Goal: Information Seeking & Learning: Check status

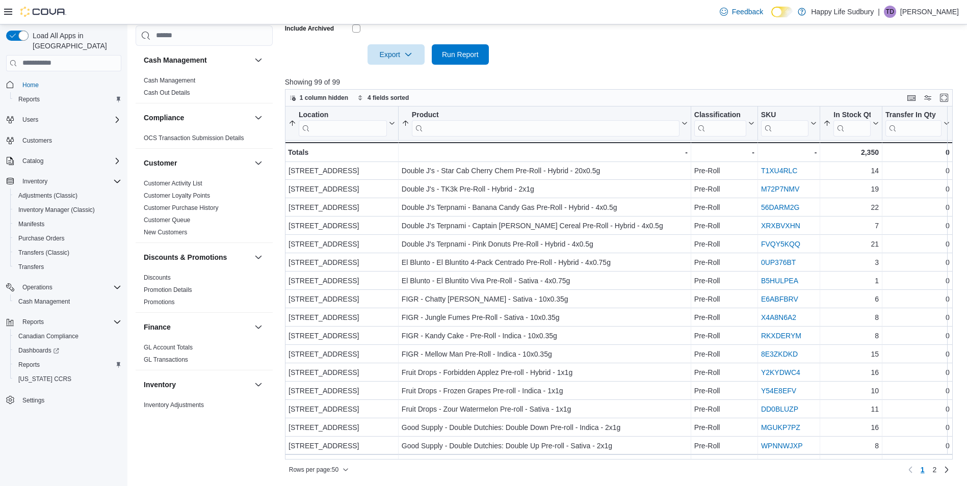
scroll to position [625, 0]
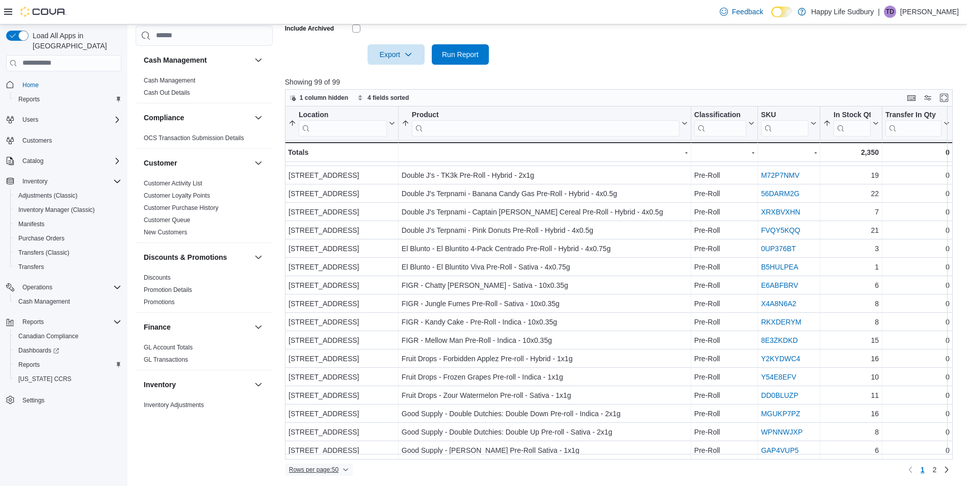
click at [323, 469] on span "Rows per page : 50" at bounding box center [313, 470] width 49 height 8
click at [323, 450] on span "100 rows" at bounding box center [331, 449] width 33 height 8
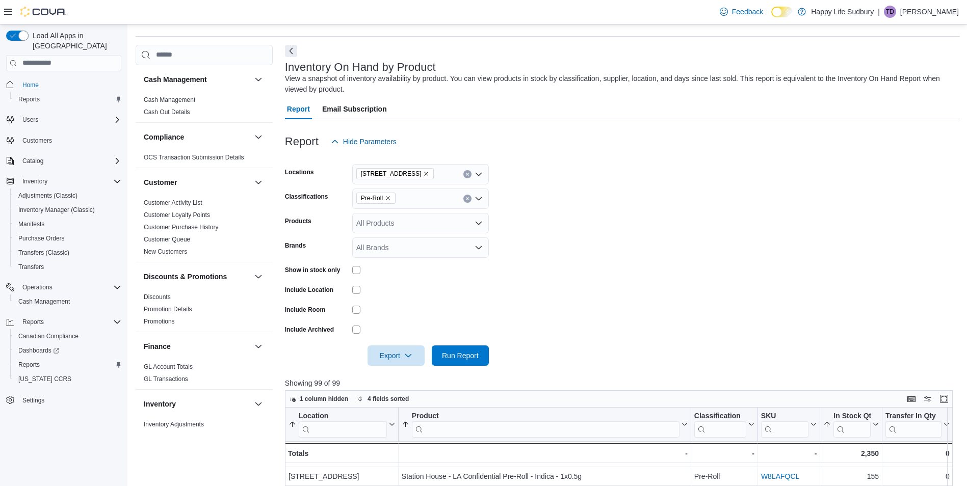
scroll to position [24, 0]
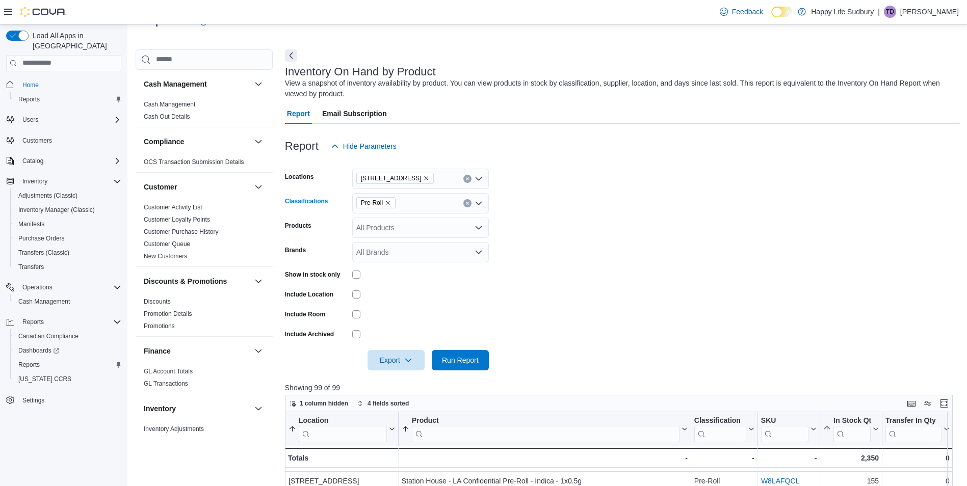
click at [388, 203] on icon "Remove Pre-Roll from selection in this group" at bounding box center [388, 203] width 4 height 4
click at [383, 291] on span "Capsules" at bounding box center [389, 294] width 30 height 10
click at [464, 367] on span "Run Report" at bounding box center [460, 360] width 45 height 20
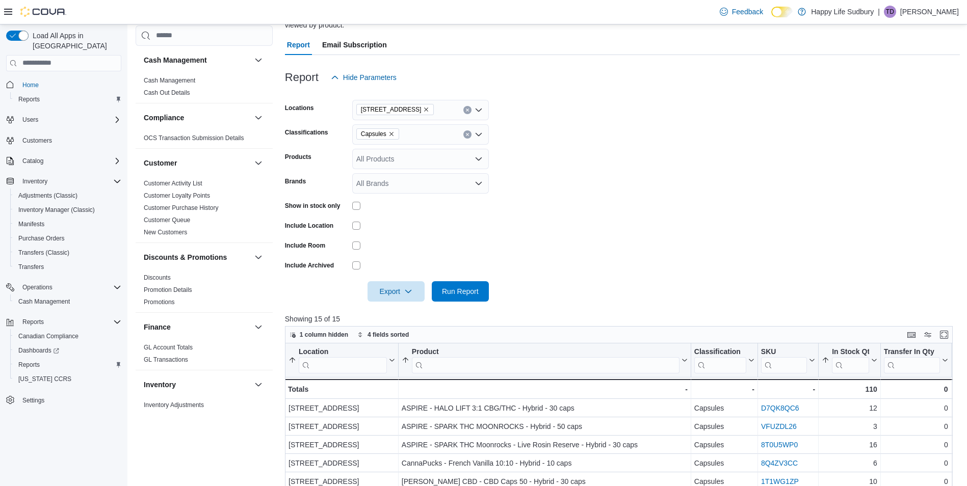
scroll to position [75, 0]
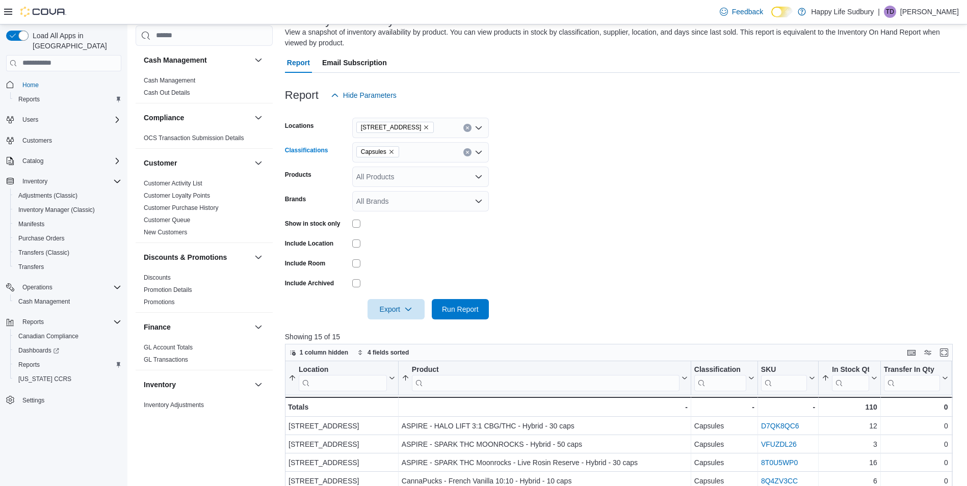
click at [392, 151] on icon "Remove Capsules from selection in this group" at bounding box center [391, 152] width 6 height 6
click at [396, 172] on span "Concentrates" at bounding box center [395, 171] width 42 height 10
click at [476, 312] on span "Run Report" at bounding box center [460, 309] width 37 height 10
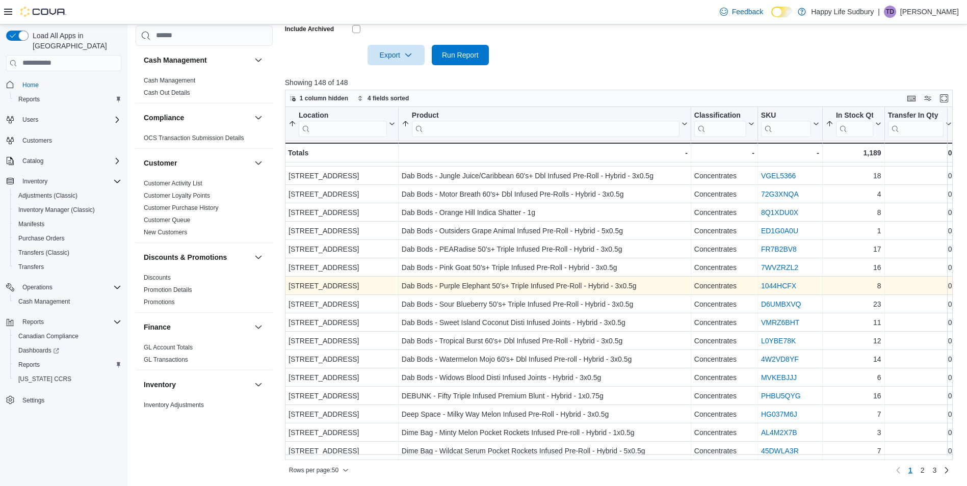
scroll to position [330, 0]
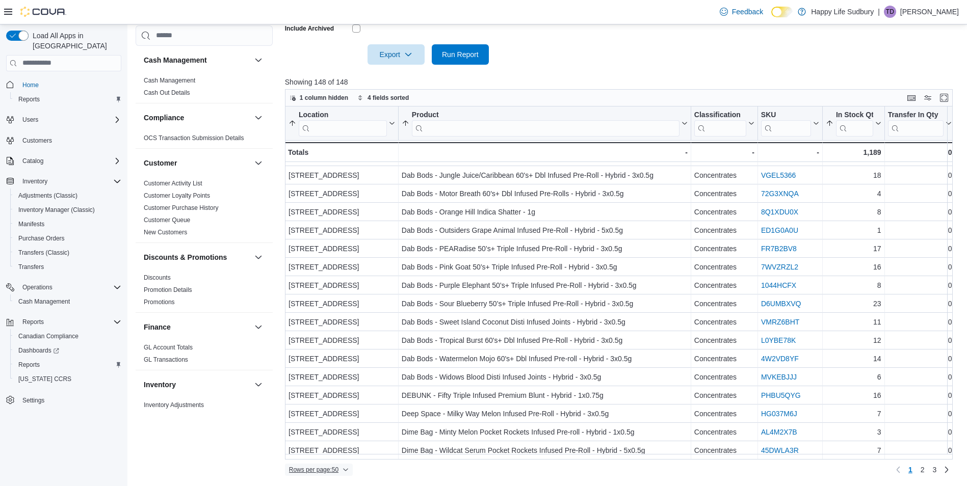
click at [331, 471] on span "Rows per page : 50" at bounding box center [313, 470] width 49 height 8
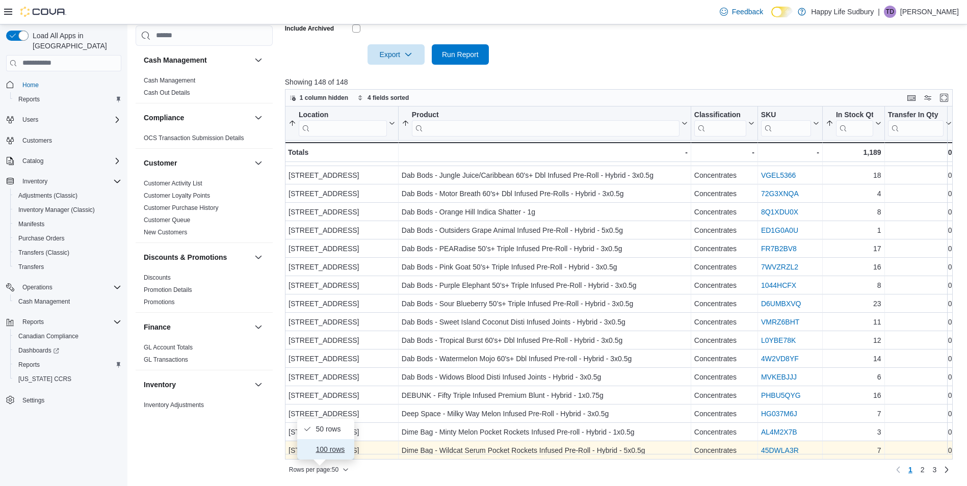
drag, startPoint x: 333, startPoint y: 454, endPoint x: 342, endPoint y: 438, distance: 18.3
click at [334, 454] on button "100 rows" at bounding box center [325, 449] width 57 height 20
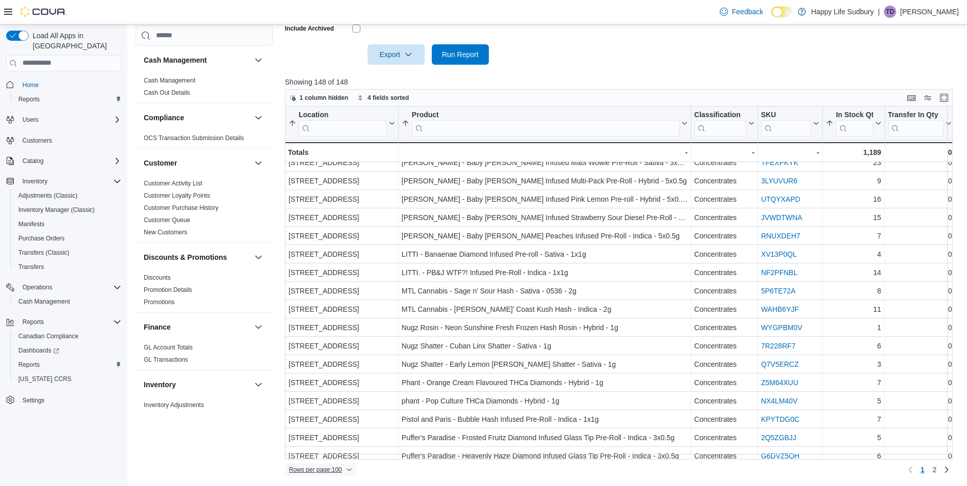
scroll to position [1542, 0]
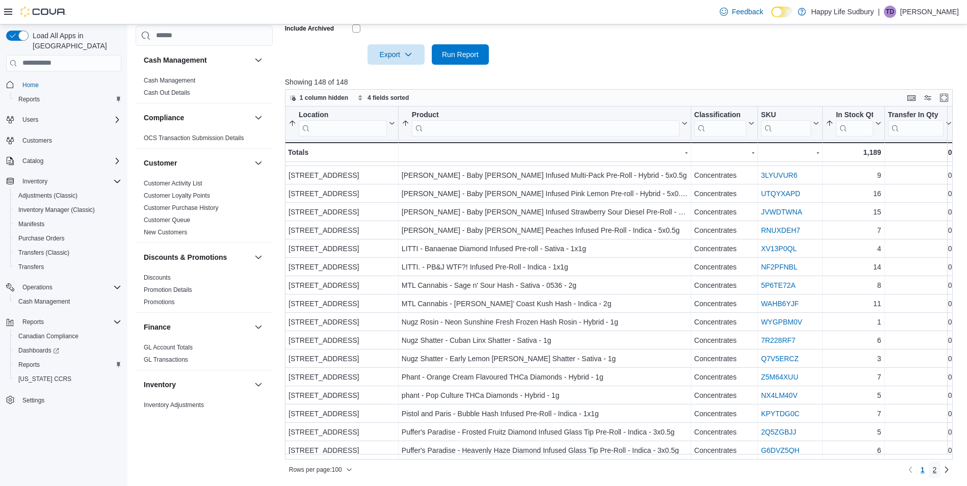
click at [937, 468] on span "2" at bounding box center [935, 470] width 4 height 10
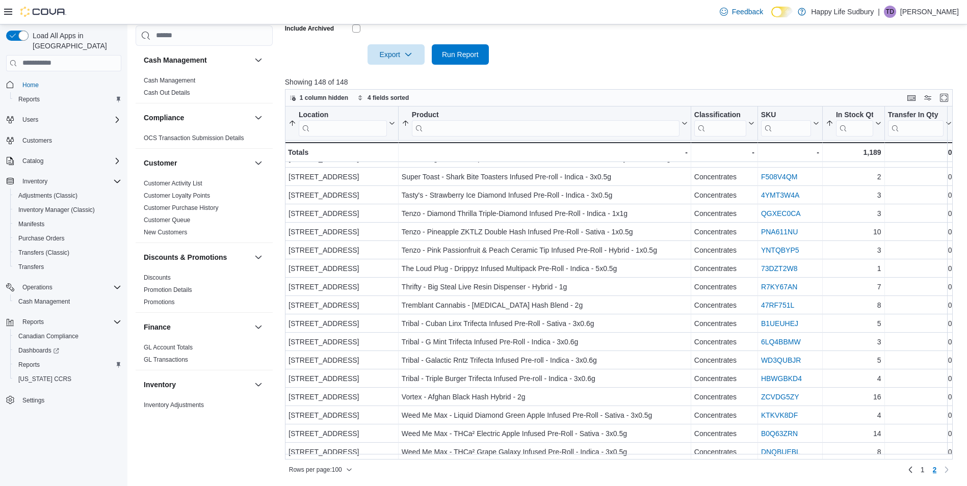
scroll to position [588, 0]
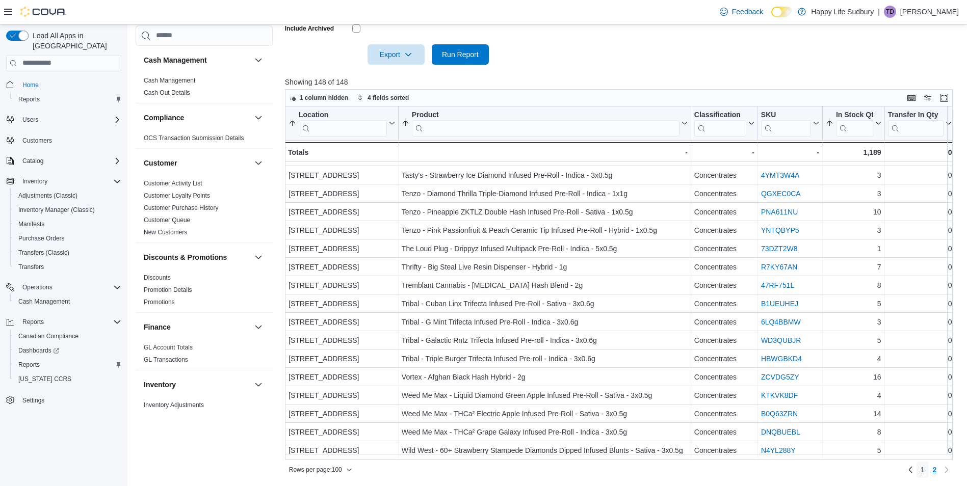
click at [924, 472] on span "1" at bounding box center [922, 470] width 4 height 10
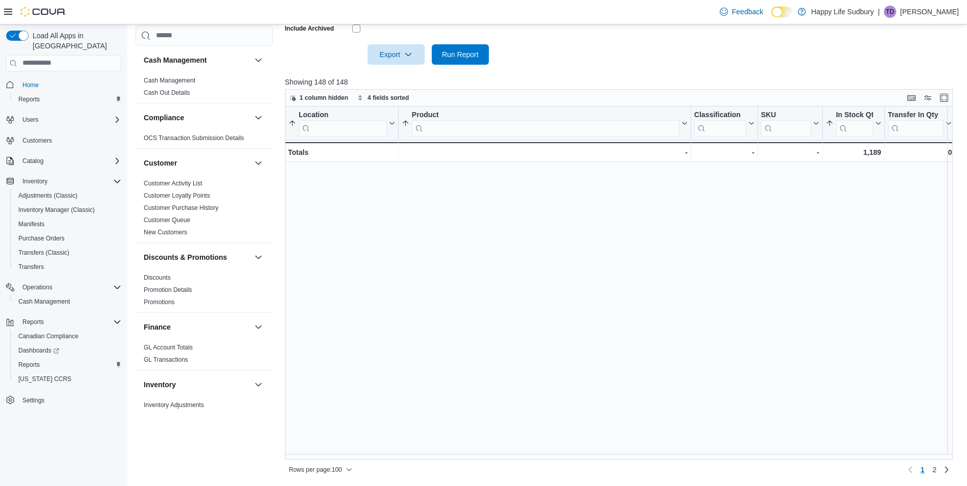
scroll to position [0, 0]
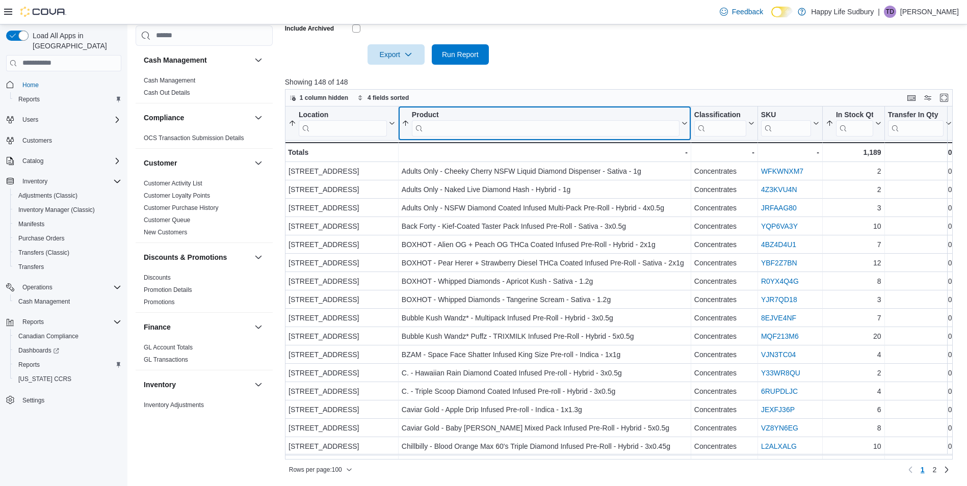
click at [499, 124] on input "search" at bounding box center [546, 128] width 268 height 16
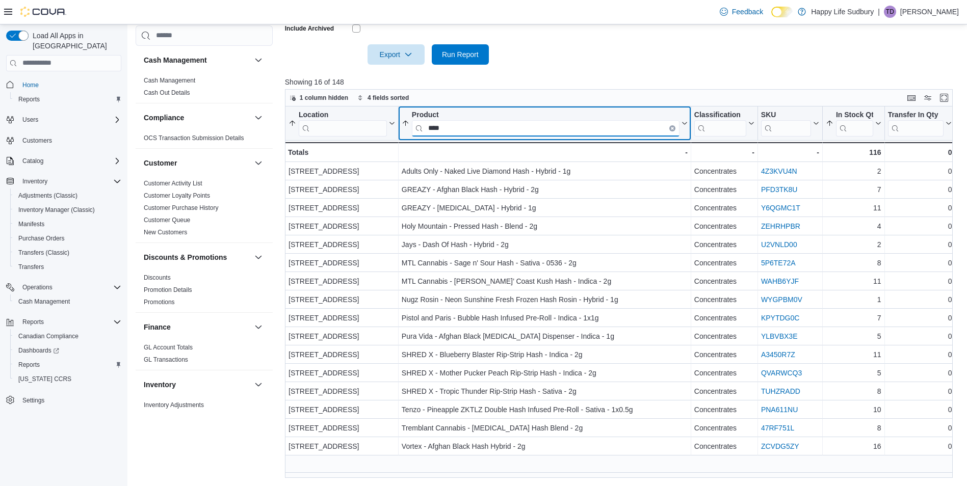
type input "****"
click at [673, 128] on icon "Clear input" at bounding box center [672, 127] width 3 height 3
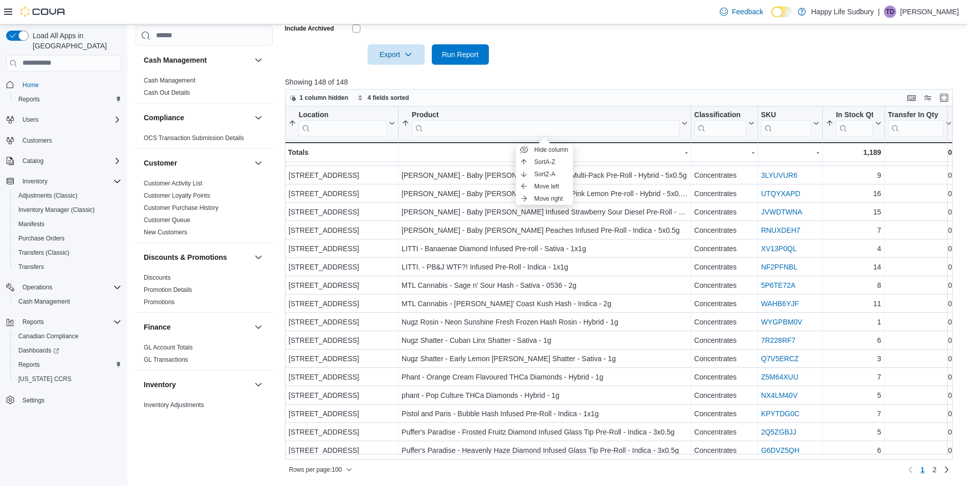
scroll to position [1542, 0]
click at [937, 470] on span "2" at bounding box center [935, 470] width 4 height 10
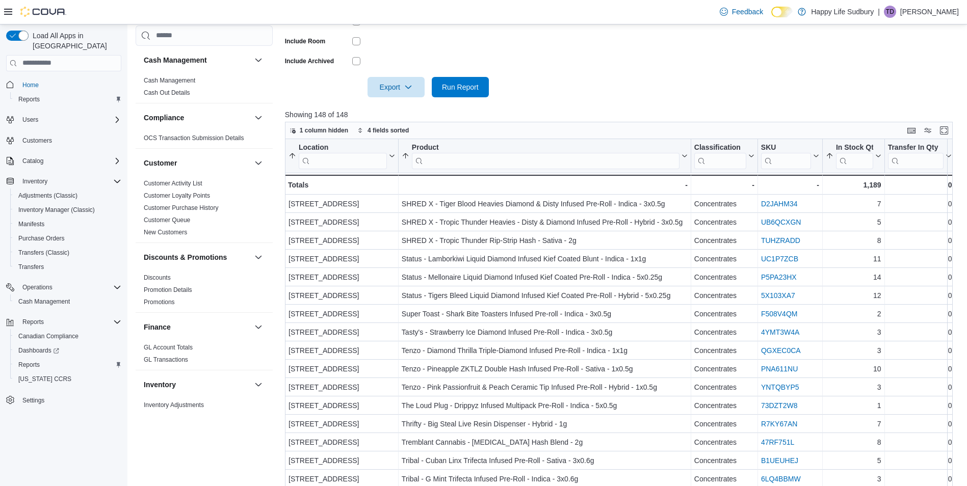
scroll to position [126, 0]
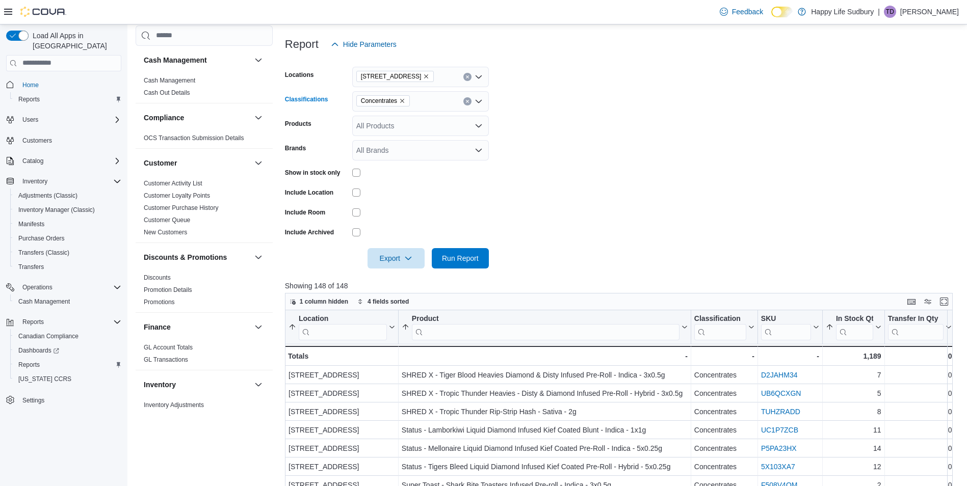
click at [400, 96] on span "Concentrates" at bounding box center [383, 101] width 44 height 10
click at [403, 99] on icon "Remove Concentrates from selection in this group" at bounding box center [402, 101] width 6 height 6
click at [379, 173] on span "Oil" at bounding box center [378, 173] width 9 height 10
click at [464, 257] on span "Run Report" at bounding box center [460, 258] width 37 height 10
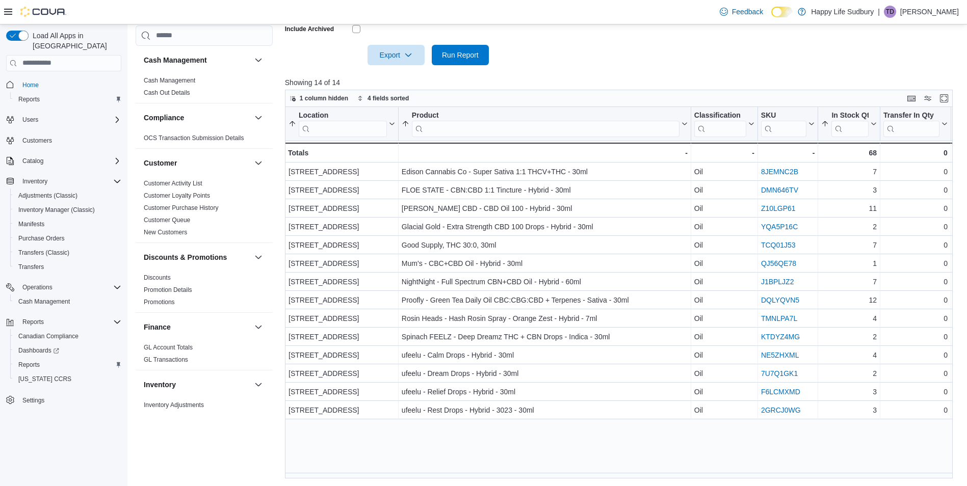
scroll to position [126, 0]
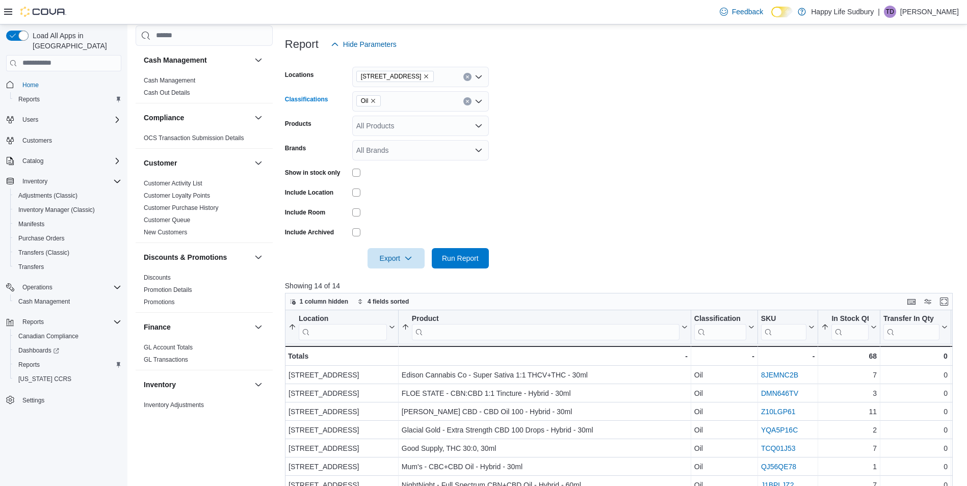
click at [372, 100] on icon "Remove Oil from selection in this group" at bounding box center [373, 101] width 6 height 6
click at [388, 173] on span "Concentrates" at bounding box center [395, 171] width 42 height 10
click at [460, 259] on span "Run Report" at bounding box center [460, 258] width 37 height 10
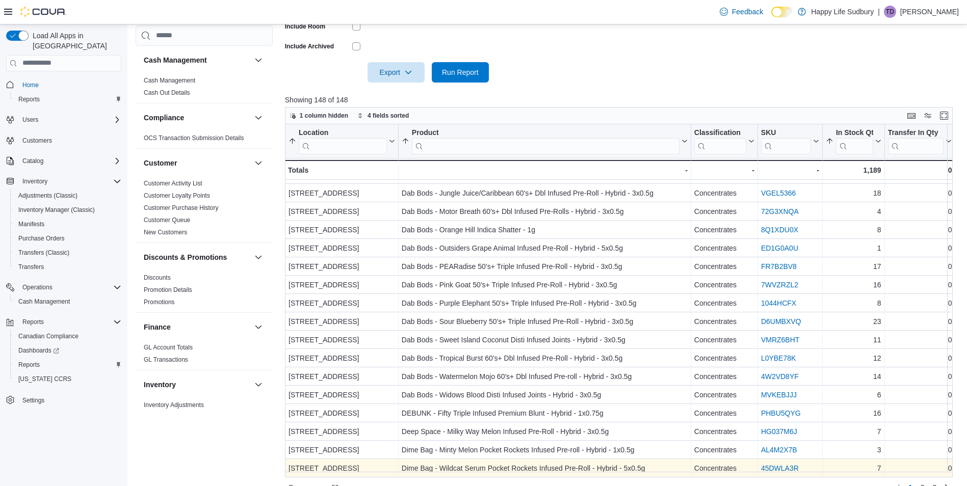
scroll to position [330, 0]
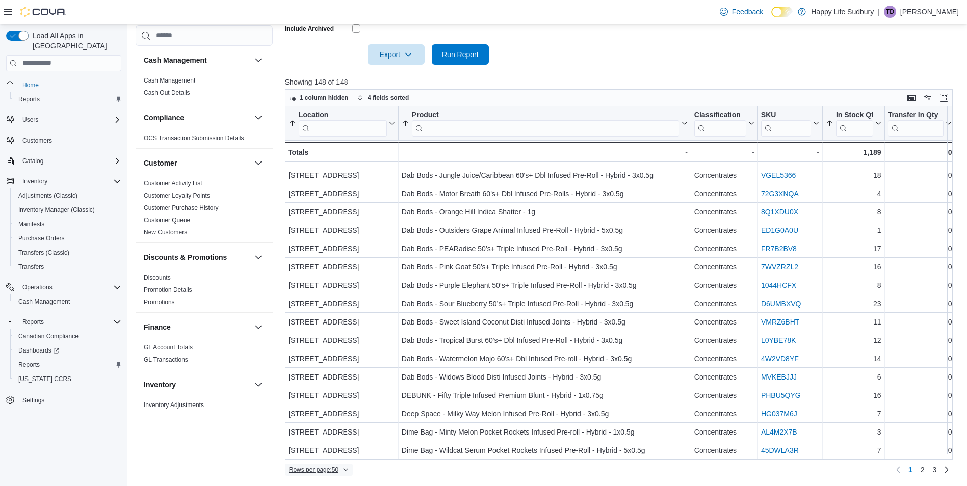
click at [332, 473] on span "Rows per page : 50" at bounding box center [313, 470] width 49 height 8
click at [333, 452] on span "100 rows" at bounding box center [331, 449] width 33 height 8
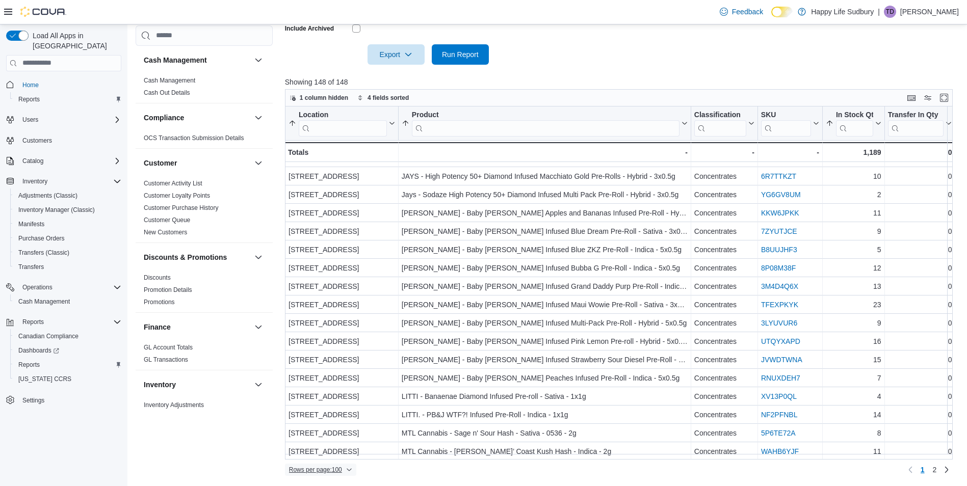
scroll to position [1542, 0]
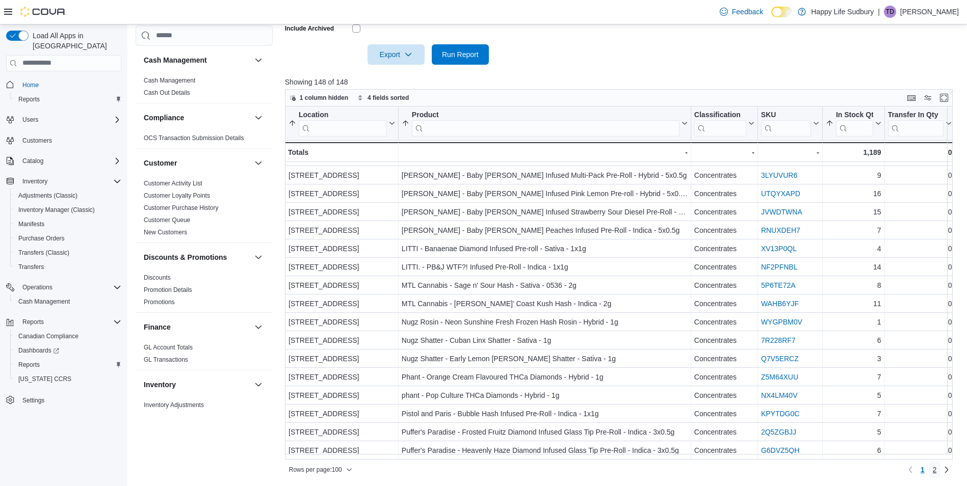
click at [941, 469] on link "2" at bounding box center [935, 470] width 12 height 16
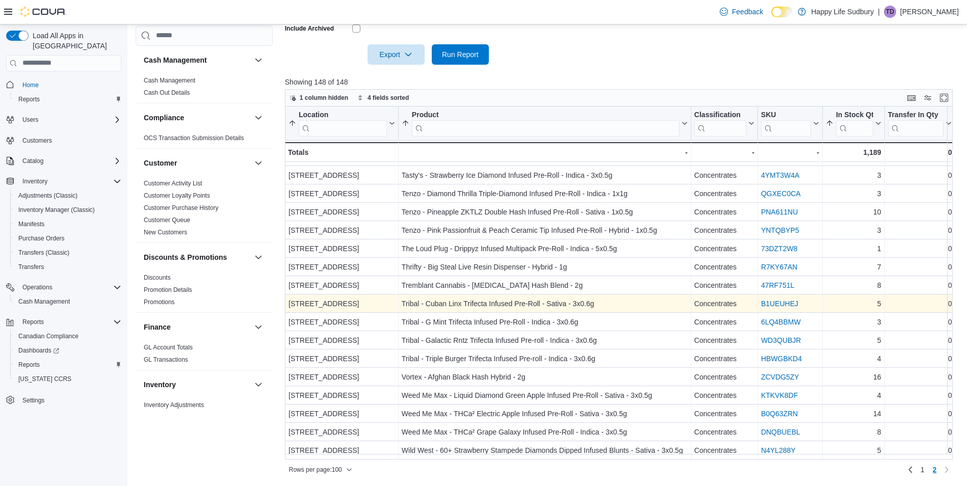
scroll to position [588, 0]
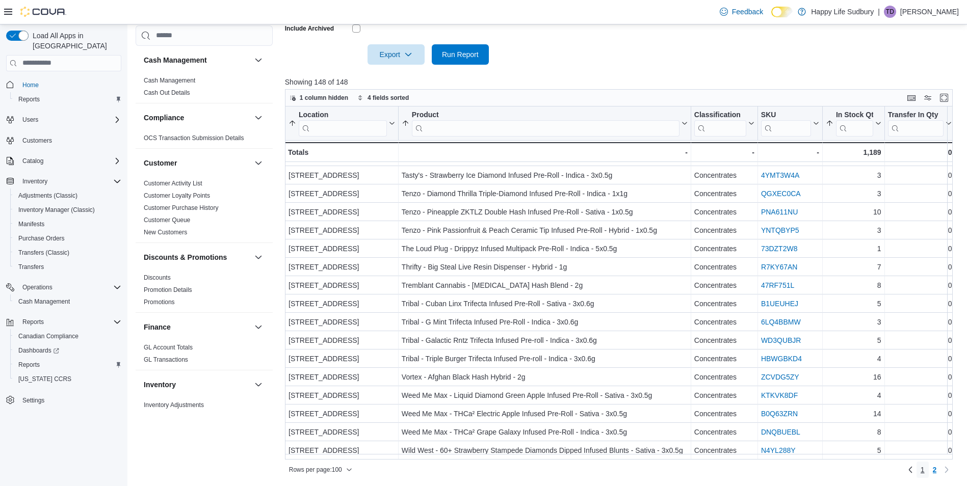
click at [927, 468] on link "1" at bounding box center [922, 470] width 12 height 16
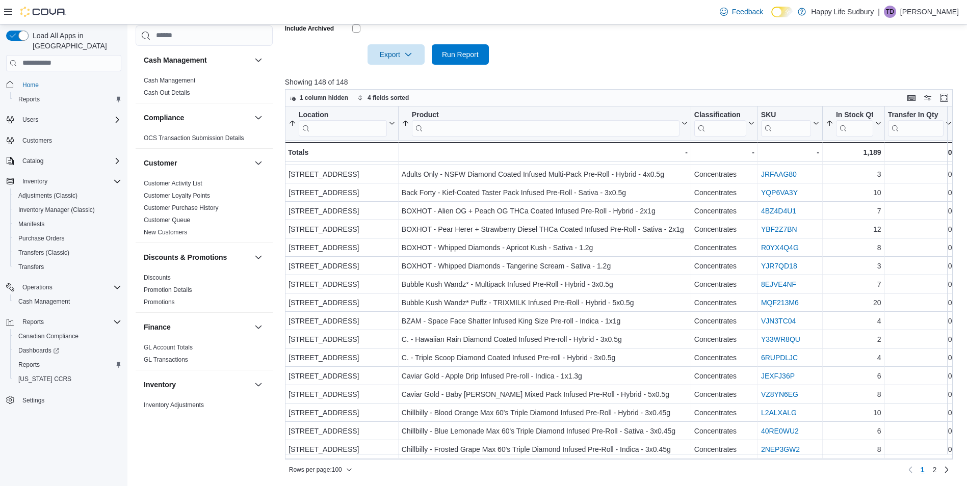
scroll to position [51, 0]
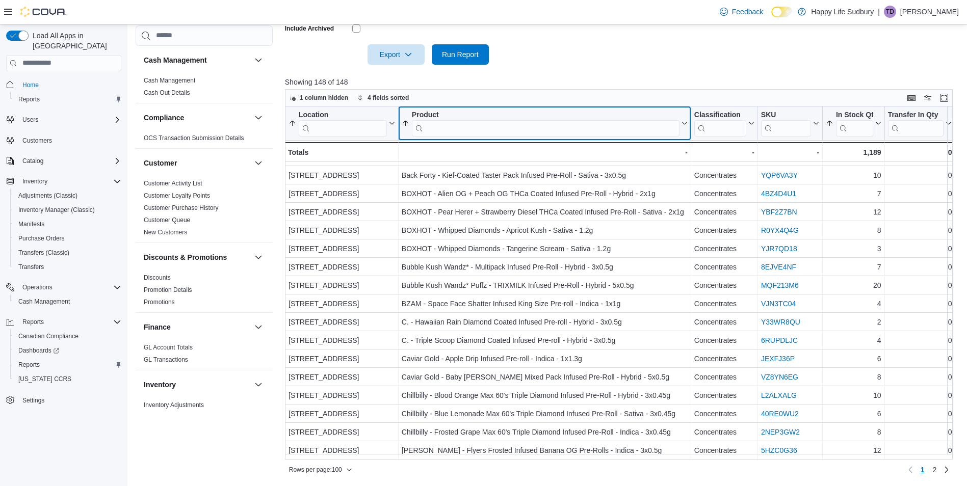
click at [465, 124] on input "search" at bounding box center [546, 128] width 268 height 16
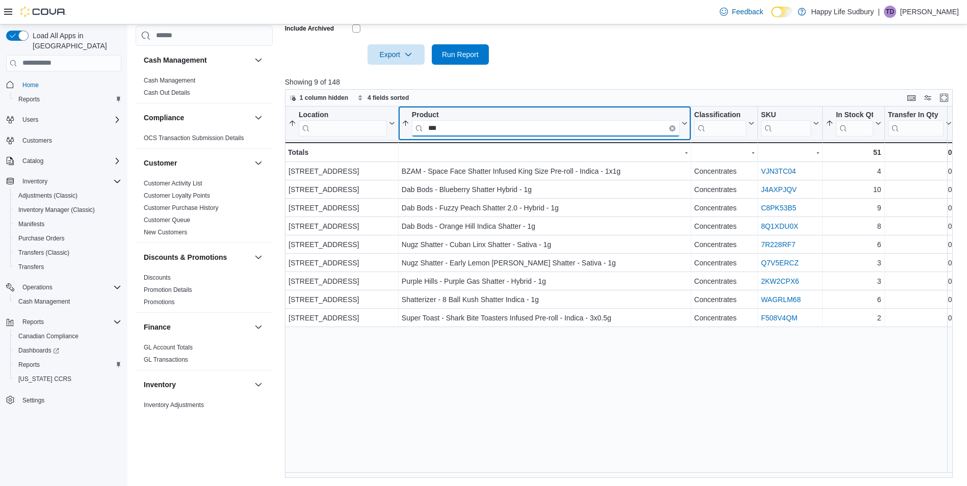
scroll to position [0, 0]
type input "*******"
click at [671, 128] on icon "Clear input" at bounding box center [672, 127] width 3 height 3
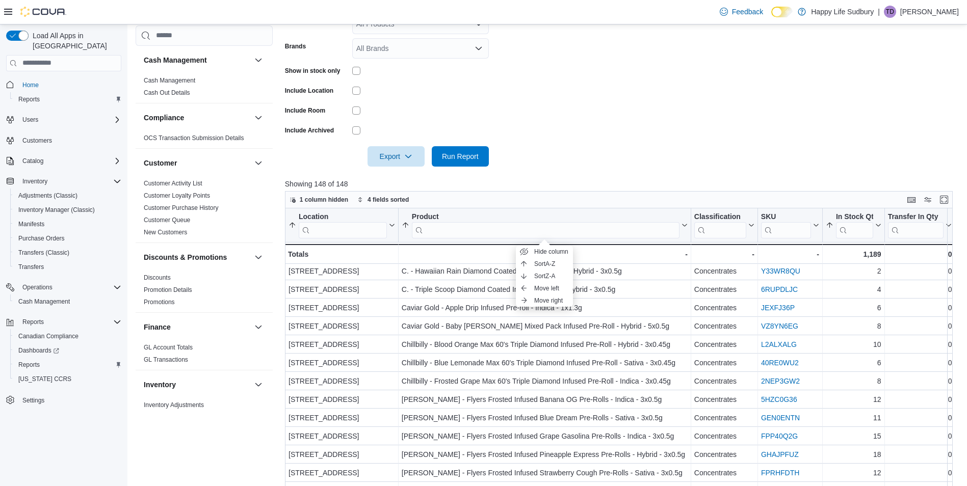
scroll to position [126, 0]
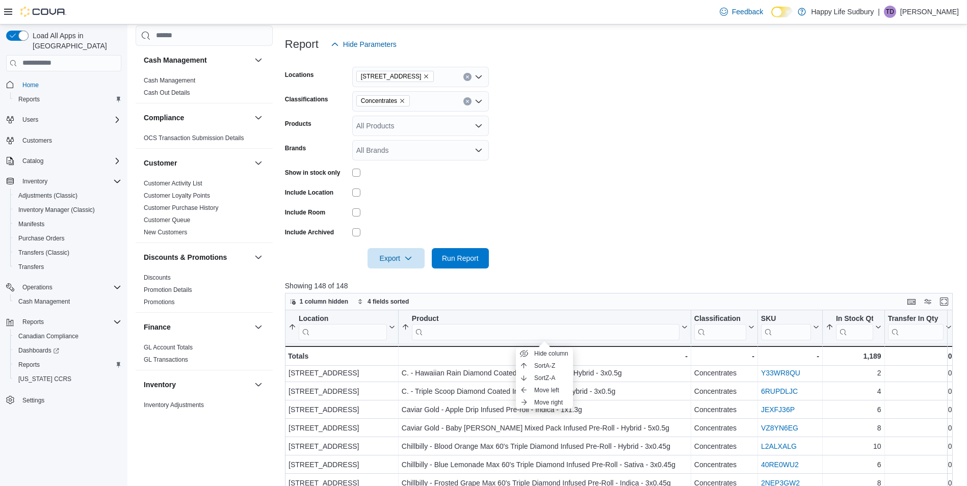
click at [401, 101] on icon "Remove Concentrates from selection in this group" at bounding box center [402, 101] width 6 height 6
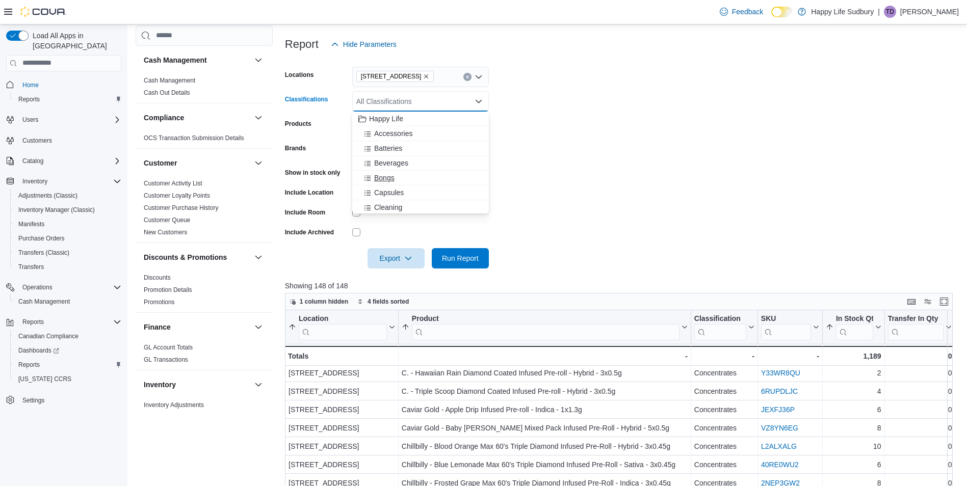
scroll to position [51, 0]
click at [379, 187] on span "Edibles" at bounding box center [385, 186] width 23 height 10
click at [456, 255] on span "Run Report" at bounding box center [460, 258] width 37 height 10
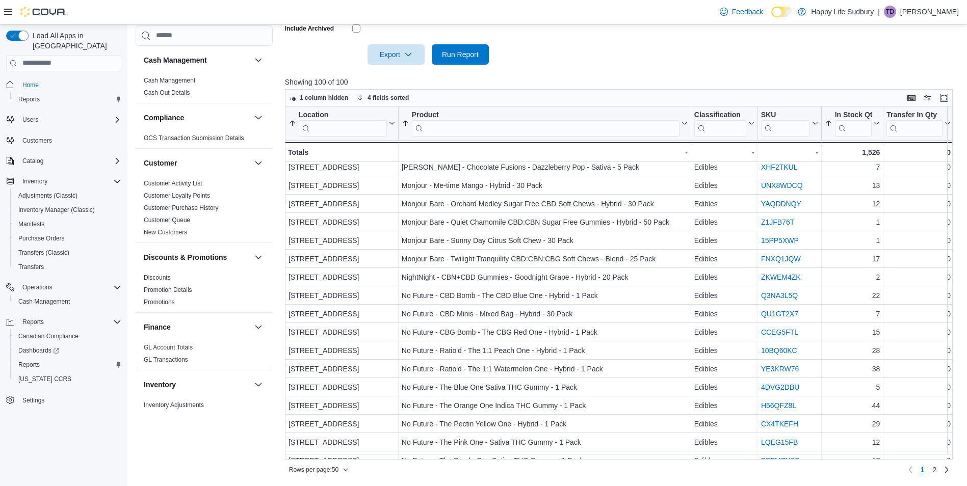
scroll to position [612, 0]
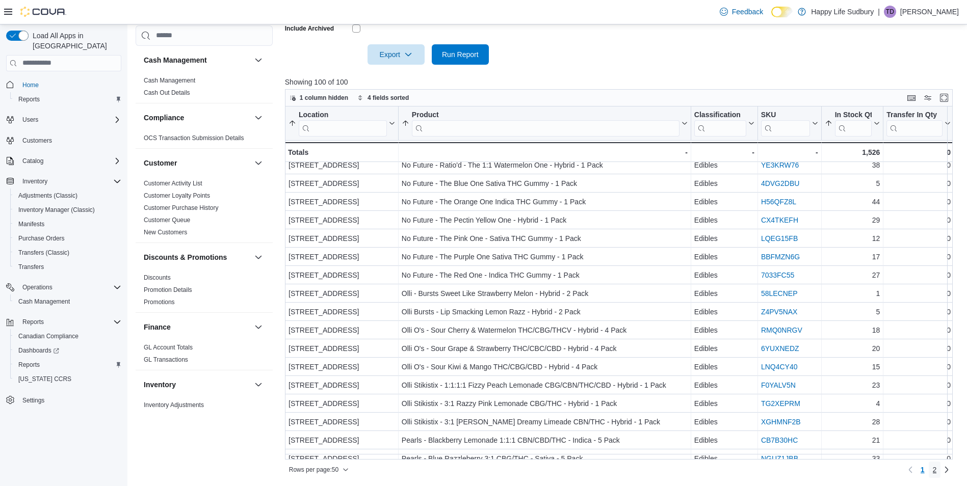
click at [941, 467] on link "2" at bounding box center [935, 470] width 12 height 16
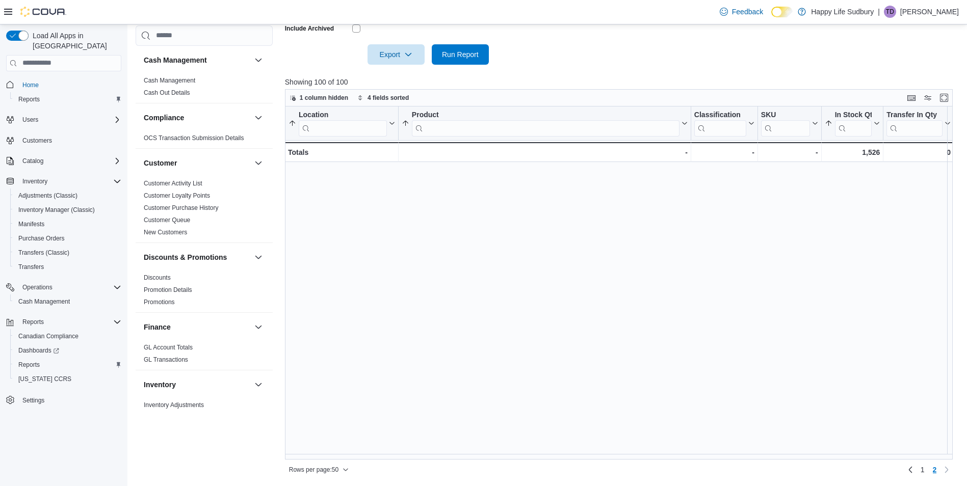
scroll to position [0, 0]
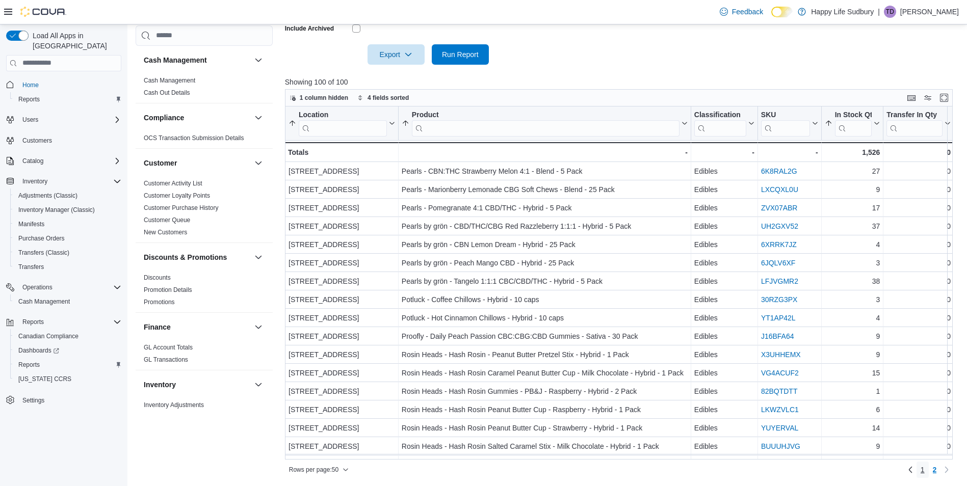
click at [924, 474] on span "1" at bounding box center [922, 470] width 4 height 10
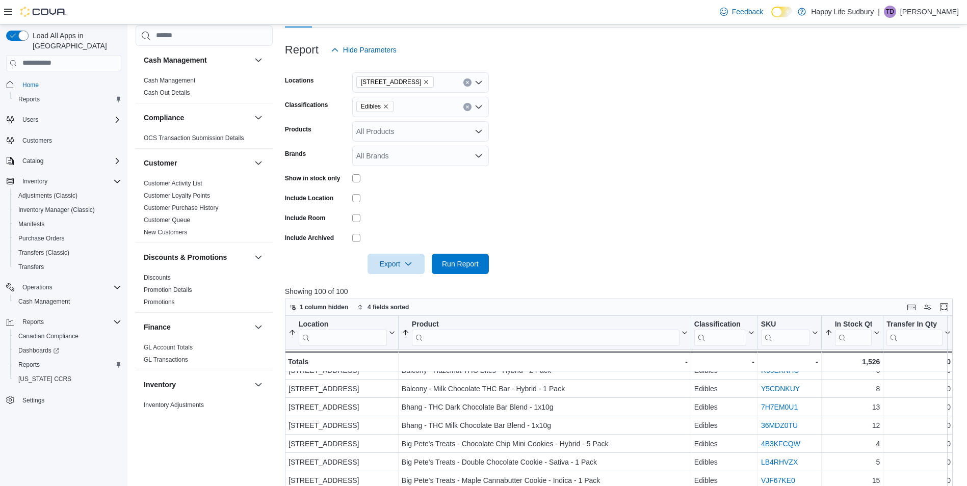
scroll to position [75, 0]
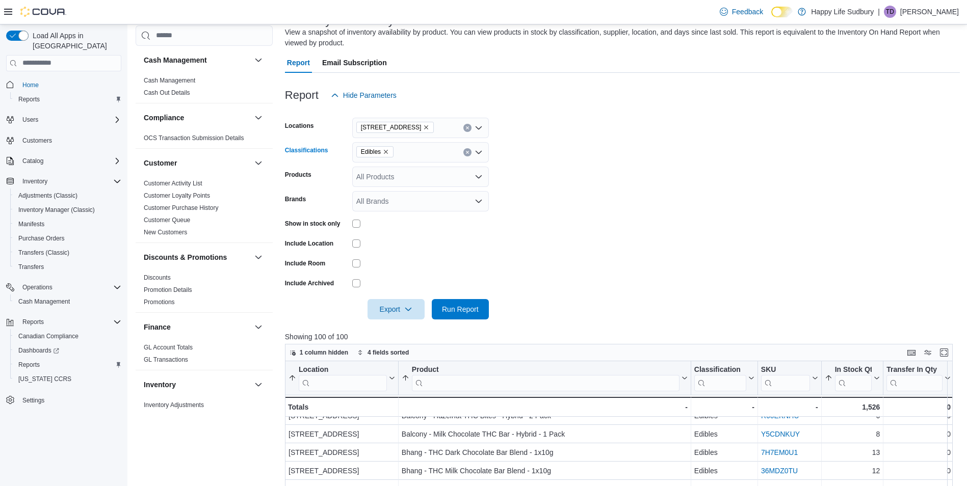
click at [383, 153] on icon "Remove Edibles from selection in this group" at bounding box center [386, 152] width 6 height 6
click at [389, 217] on span "Beverages" at bounding box center [391, 214] width 34 height 10
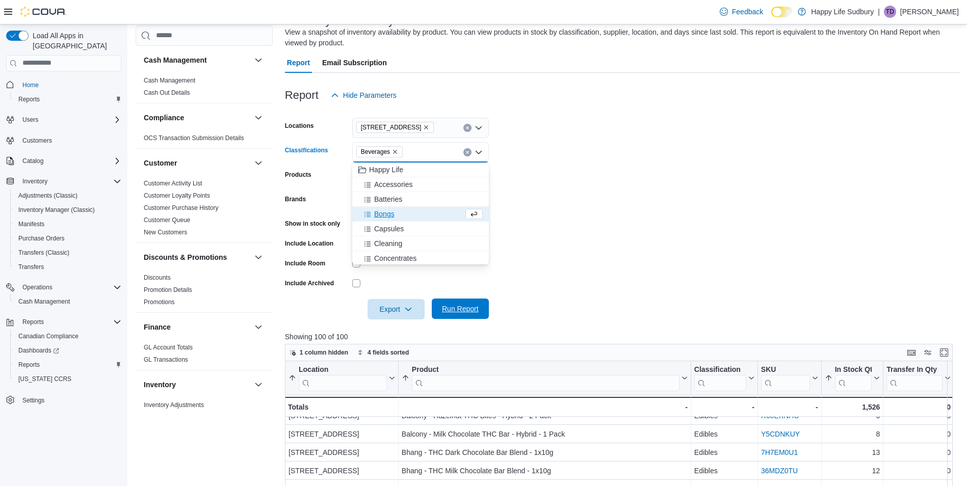
drag, startPoint x: 472, startPoint y: 312, endPoint x: 483, endPoint y: 307, distance: 11.4
click at [472, 313] on span "Run Report" at bounding box center [460, 309] width 37 height 10
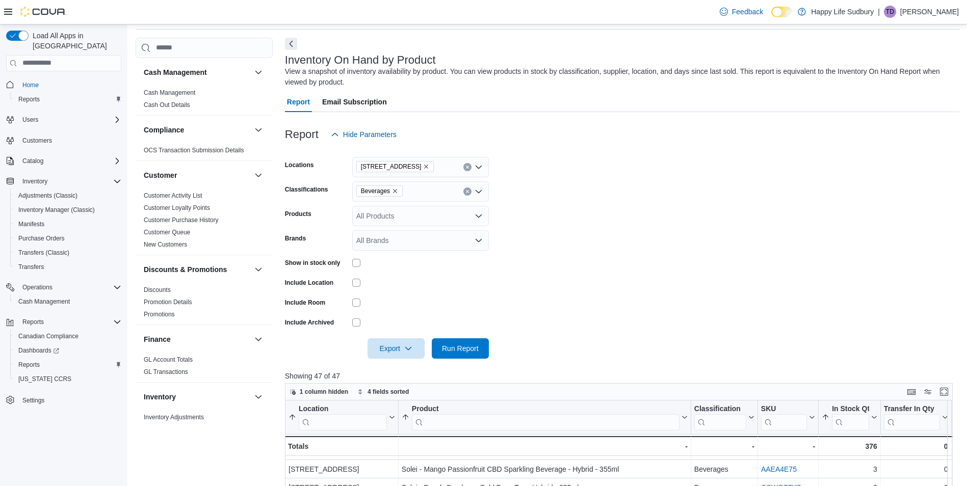
scroll to position [24, 0]
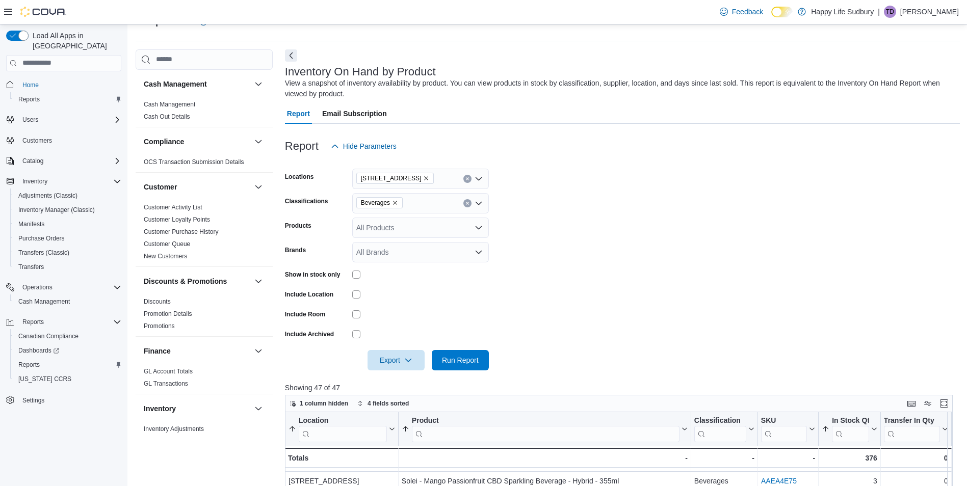
click at [392, 201] on icon "Remove Beverages from selection in this group" at bounding box center [395, 203] width 6 height 6
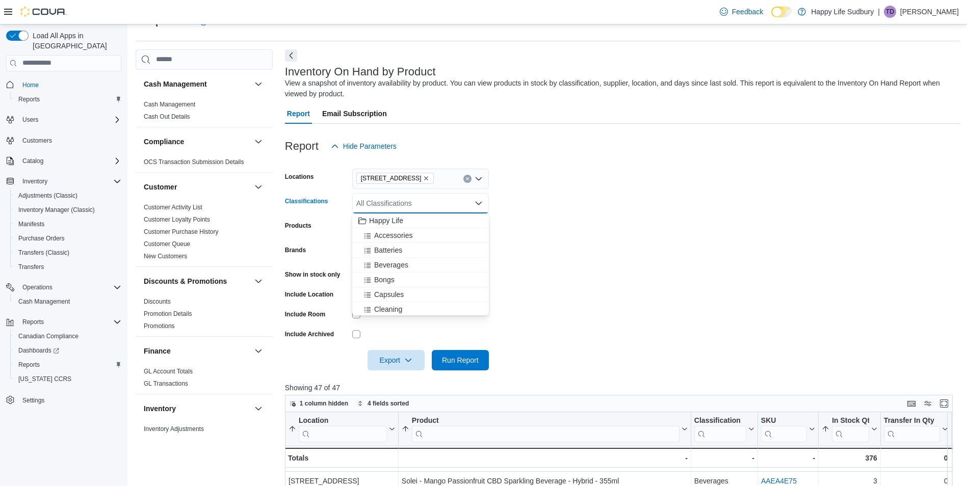
scroll to position [51, 0]
click at [393, 287] on span "Edibles" at bounding box center [385, 288] width 23 height 10
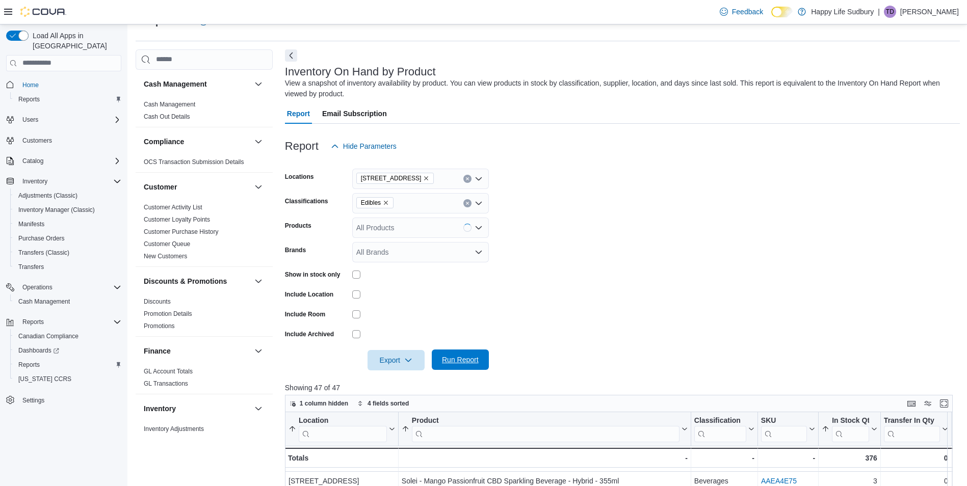
click at [482, 362] on span "Run Report" at bounding box center [460, 360] width 45 height 20
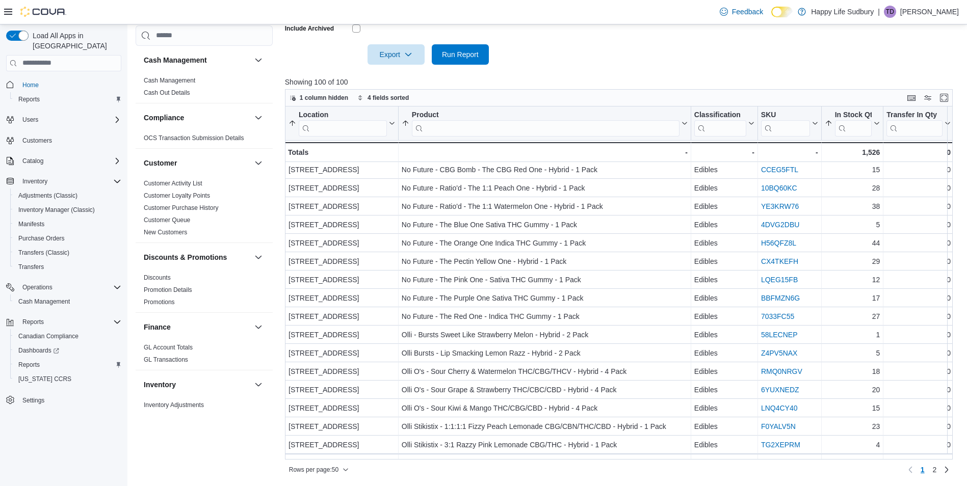
scroll to position [625, 0]
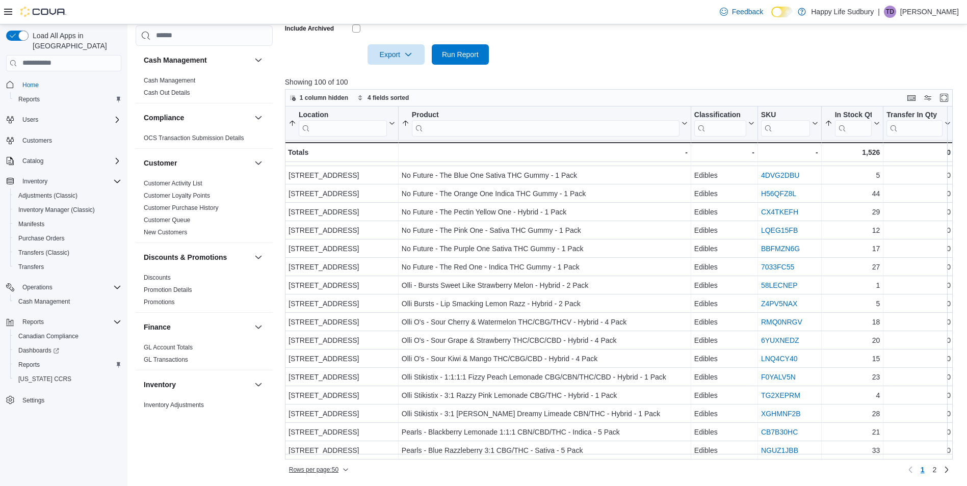
click at [323, 475] on div "Rows per page : 50 Page 1 of 2 1 2" at bounding box center [619, 470] width 668 height 16
click at [325, 472] on span "Rows per page : 50" at bounding box center [313, 470] width 49 height 8
click at [329, 447] on span "100 rows" at bounding box center [331, 449] width 33 height 8
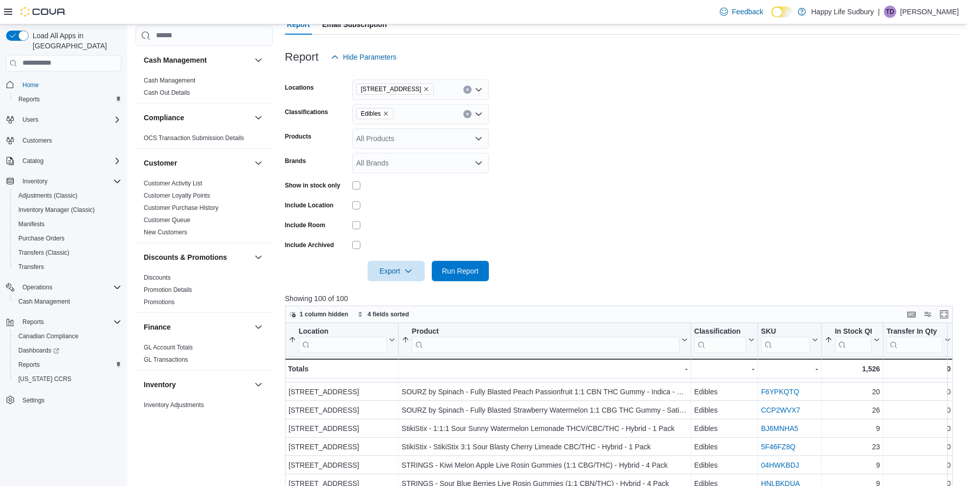
scroll to position [24, 0]
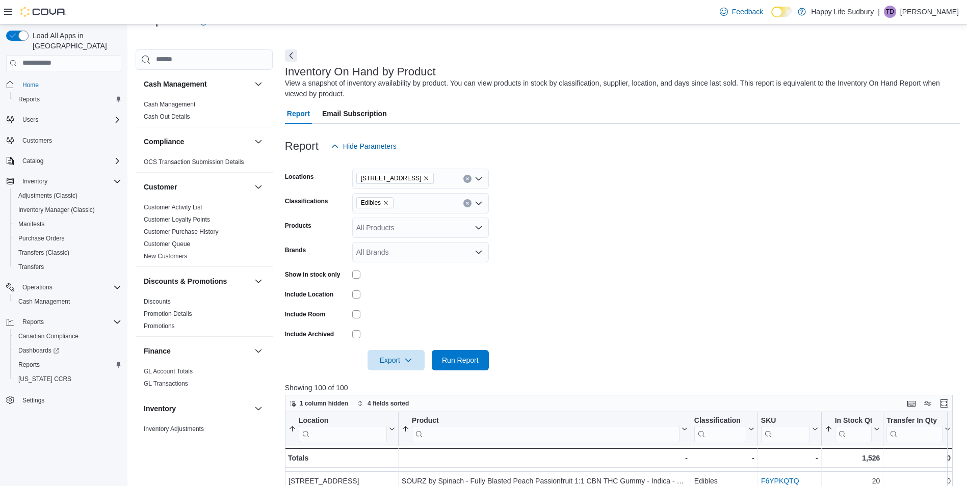
click at [384, 200] on icon "Remove Edibles from selection in this group" at bounding box center [386, 203] width 6 height 6
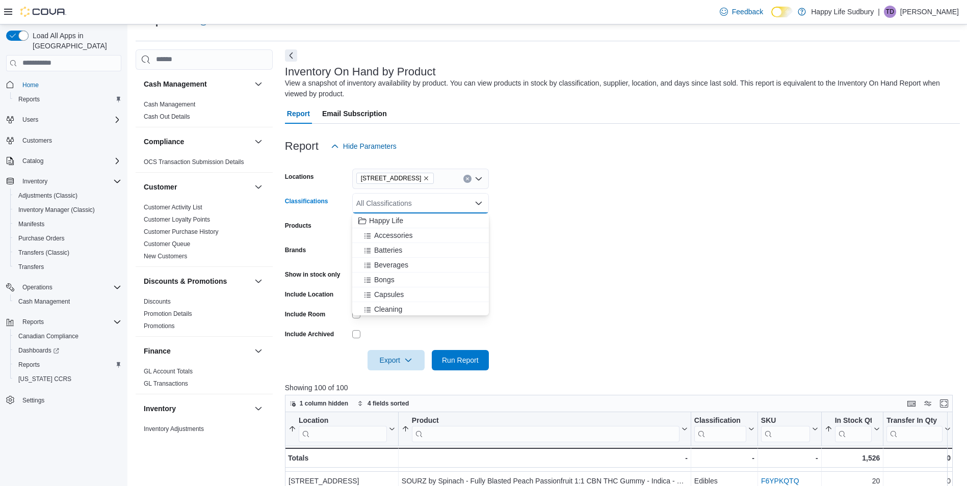
click at [628, 229] on form "Locations [STREET_ADDRESS] Classifications All Classifications Combo box. Selec…" at bounding box center [622, 263] width 675 height 214
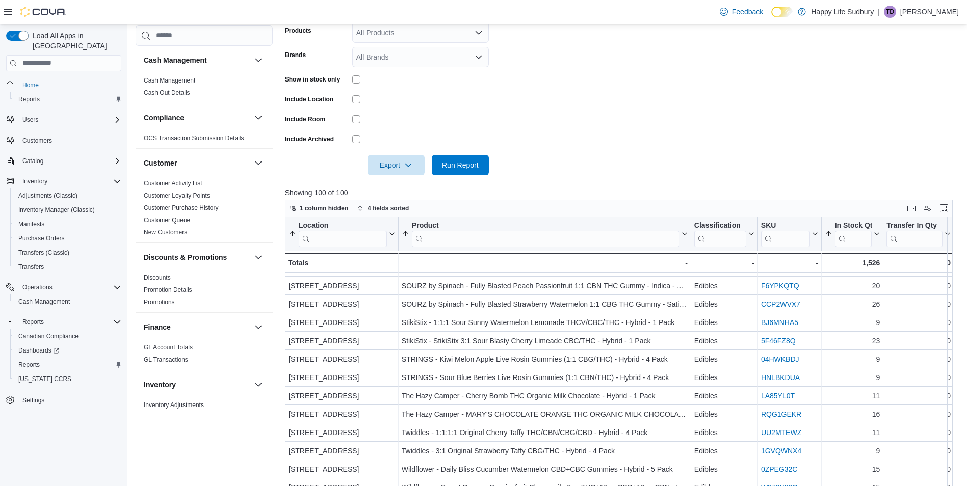
scroll to position [228, 0]
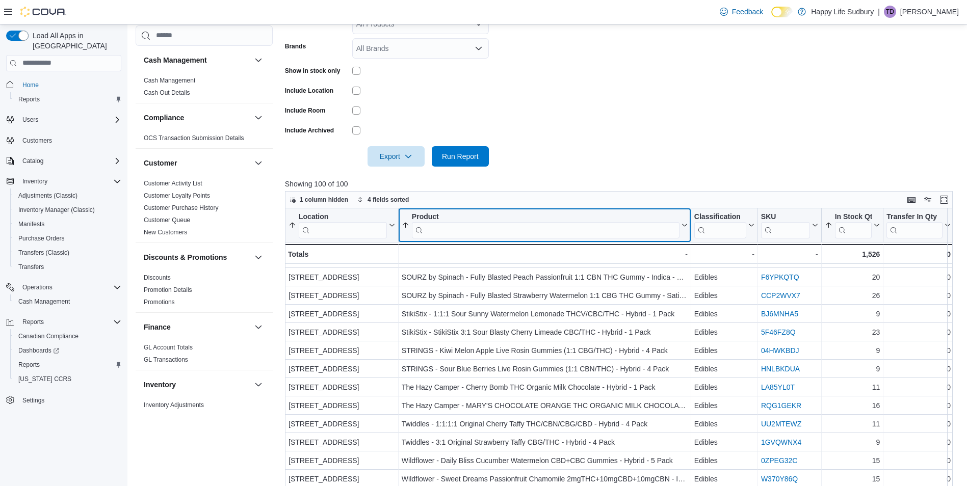
click at [524, 231] on input "search" at bounding box center [546, 230] width 268 height 16
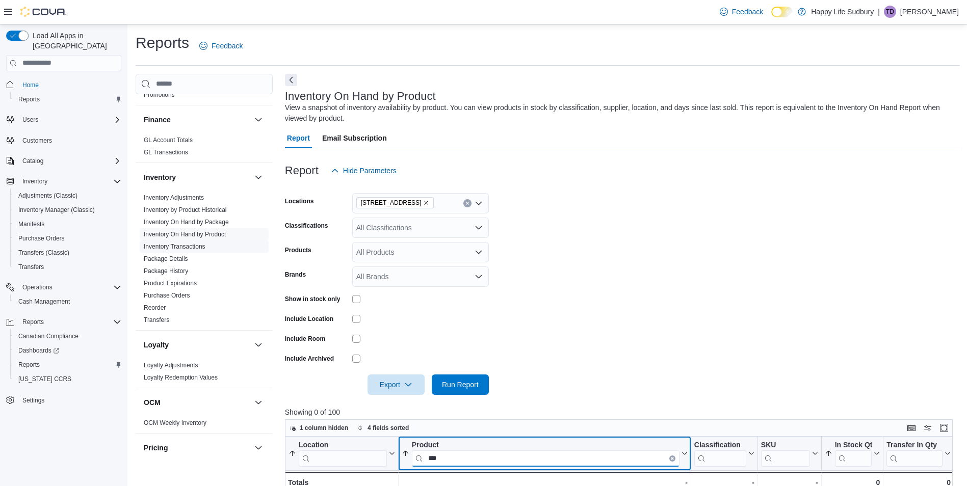
scroll to position [255, 0]
type input "***"
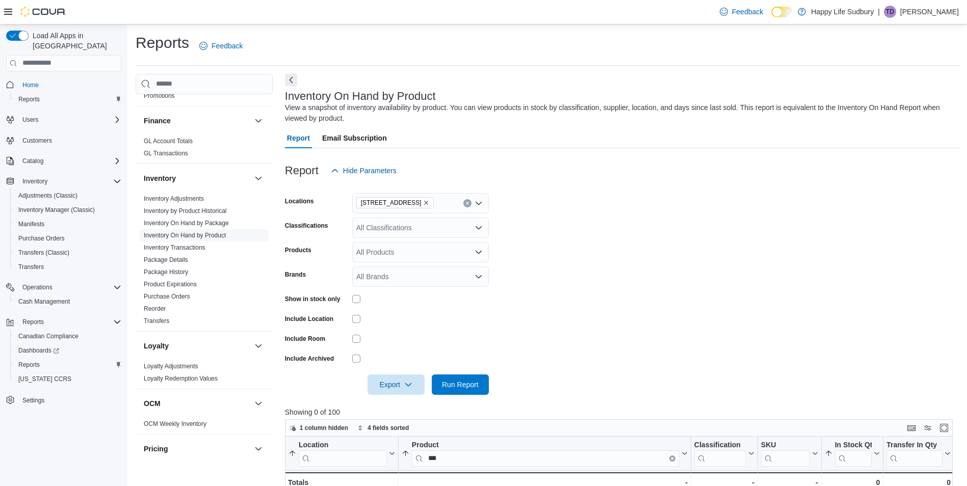
click at [218, 233] on link "Inventory On Hand by Product" at bounding box center [185, 235] width 82 height 7
click at [460, 381] on span "Run Report" at bounding box center [460, 384] width 37 height 10
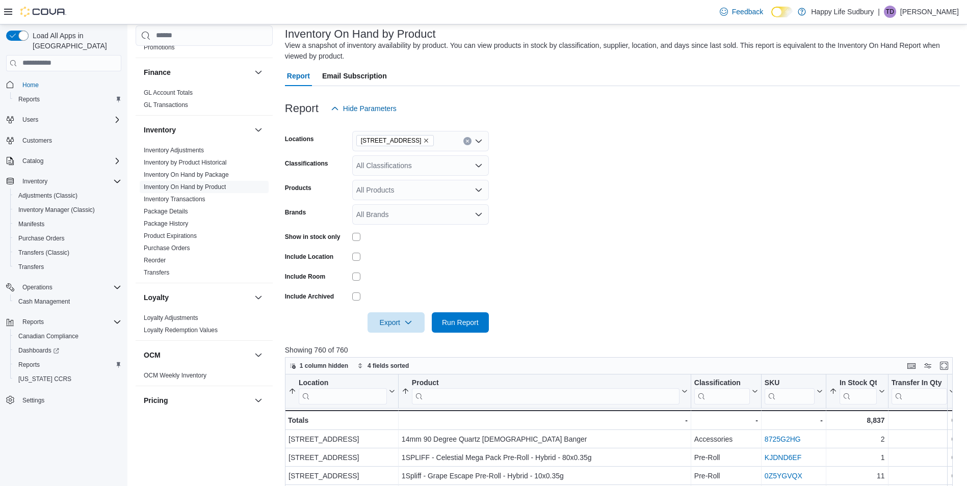
scroll to position [153, 0]
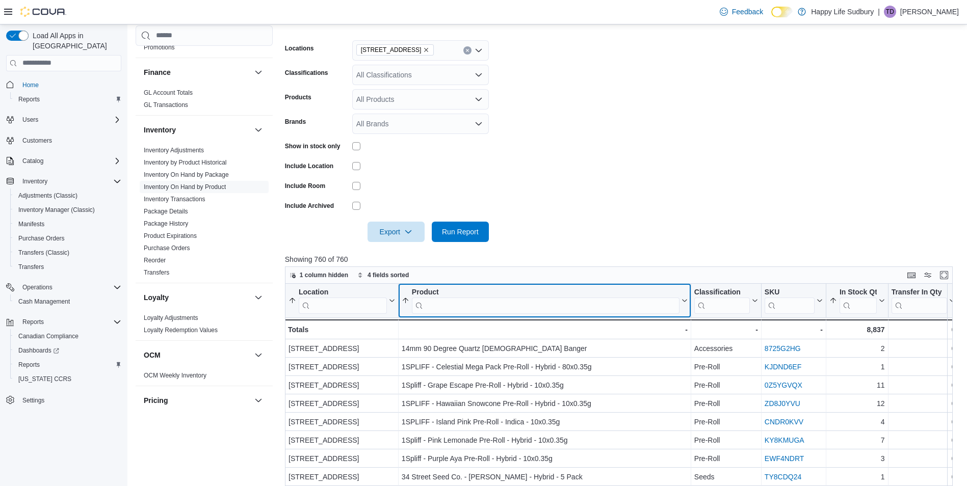
click at [540, 298] on input "search" at bounding box center [546, 305] width 268 height 16
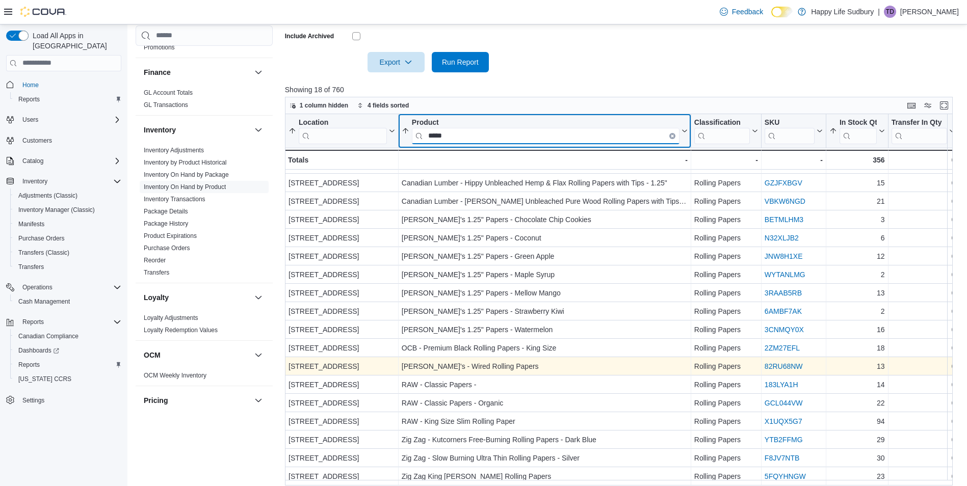
scroll to position [330, 0]
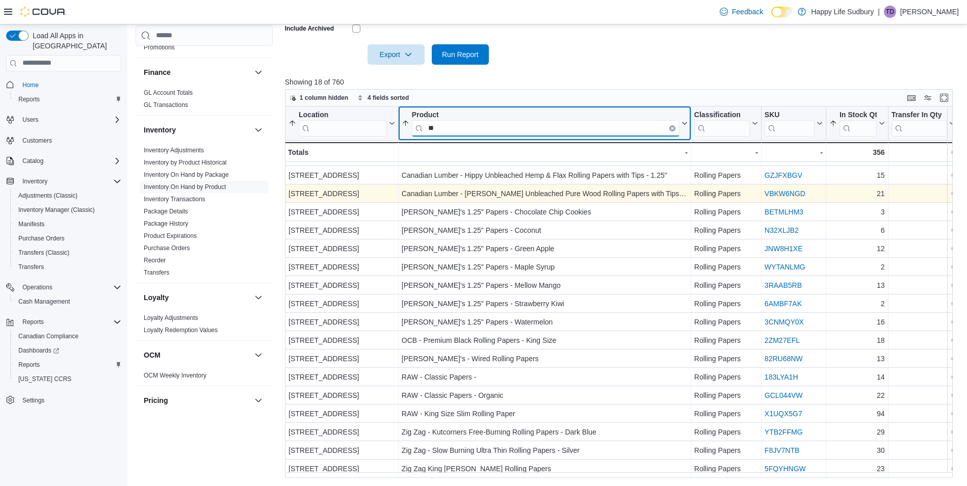
type input "*"
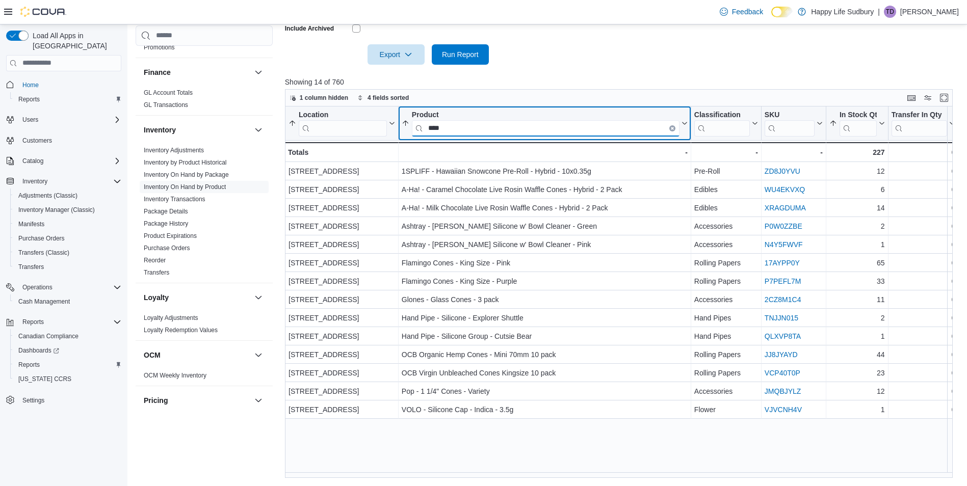
scroll to position [0, 0]
drag, startPoint x: 453, startPoint y: 128, endPoint x: 468, endPoint y: 135, distance: 17.1
click at [421, 125] on input "****" at bounding box center [546, 128] width 268 height 16
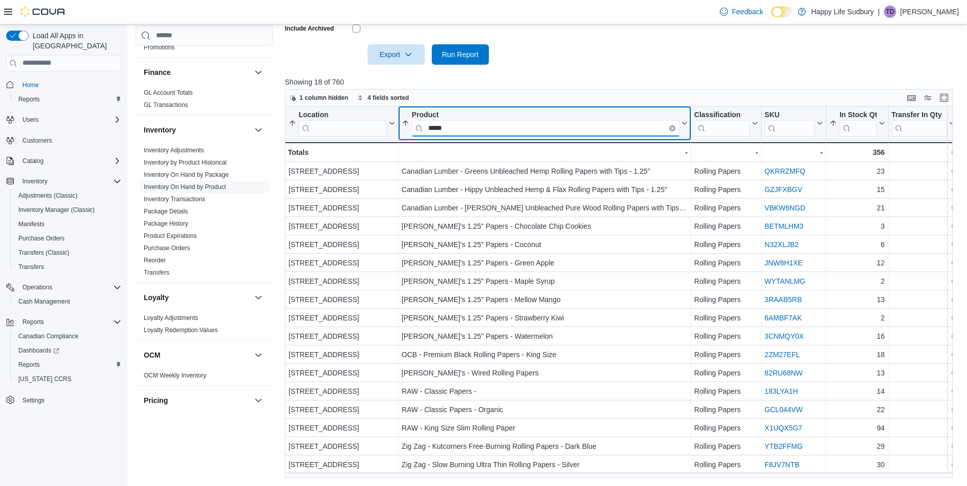
drag, startPoint x: 491, startPoint y: 125, endPoint x: 434, endPoint y: 133, distance: 57.6
click at [427, 131] on input "*****" at bounding box center [546, 128] width 268 height 16
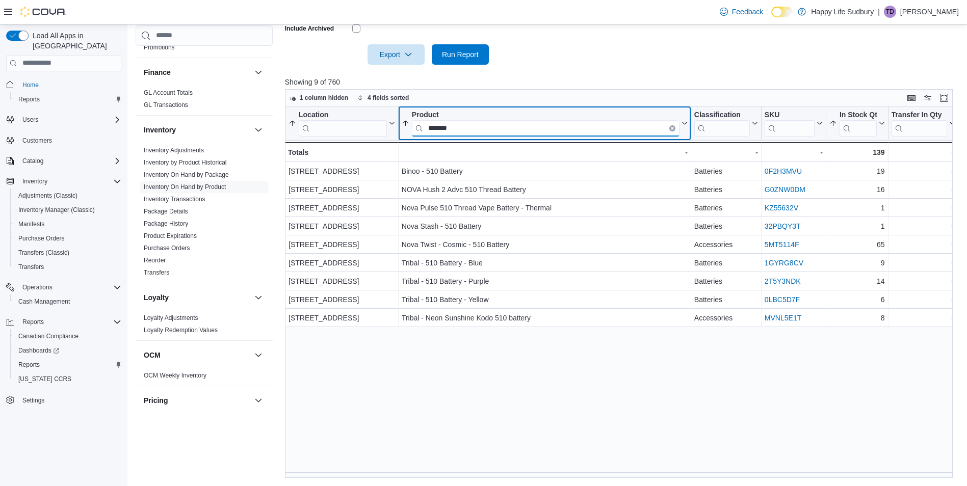
type input "*******"
click at [673, 121] on input "*******" at bounding box center [546, 128] width 268 height 16
click at [669, 131] on input "*******" at bounding box center [546, 128] width 268 height 16
click at [671, 127] on icon "Clear input" at bounding box center [672, 127] width 3 height 3
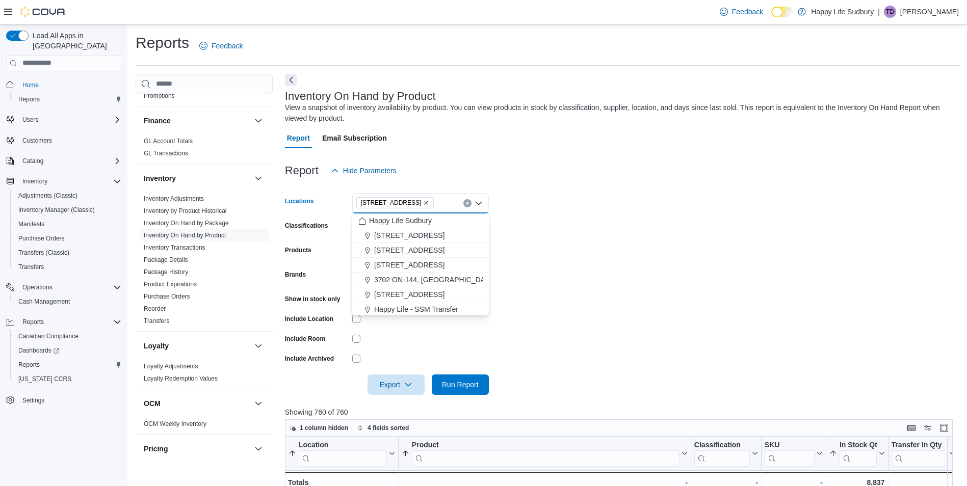
click at [452, 198] on div "[STREET_ADDRESS]. Selected. [STREET_ADDRESS]. Press Backspace to delete [STREET…" at bounding box center [420, 203] width 137 height 20
click at [419, 248] on span "[STREET_ADDRESS]" at bounding box center [409, 250] width 70 height 10
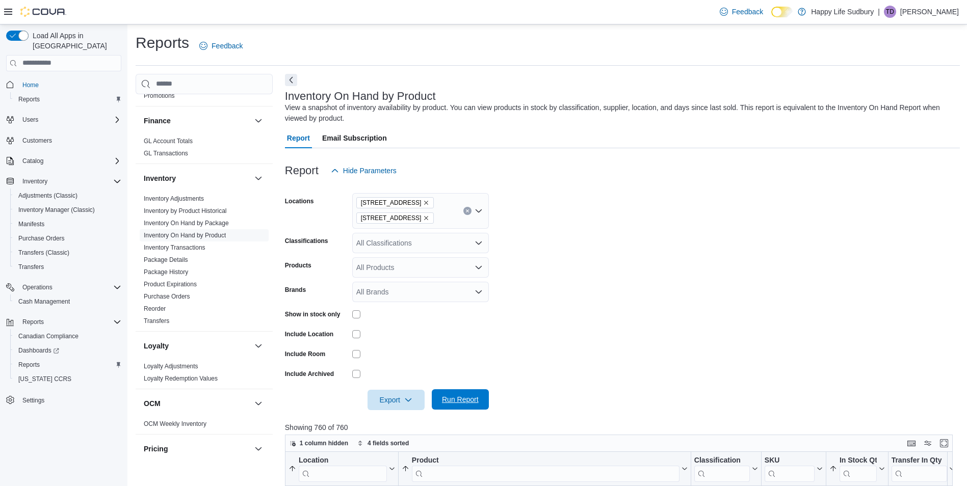
click at [465, 405] on span "Run Report" at bounding box center [460, 399] width 45 height 20
